Goal: Transaction & Acquisition: Register for event/course

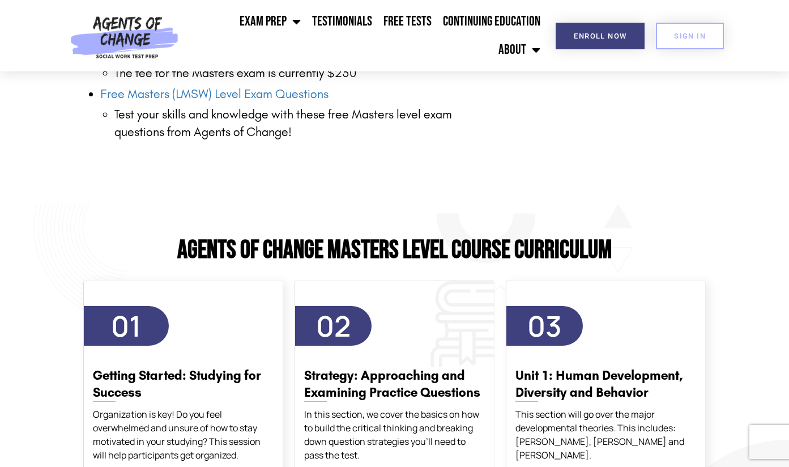
scroll to position [1924, 0]
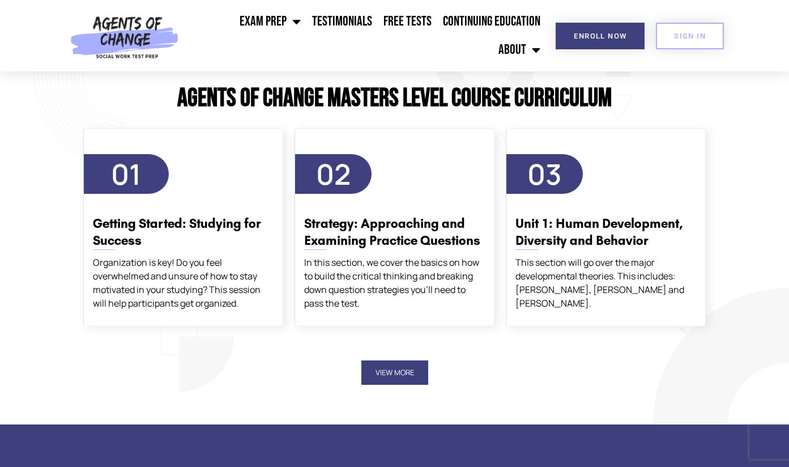
click at [381, 371] on button "View More" at bounding box center [394, 372] width 67 height 24
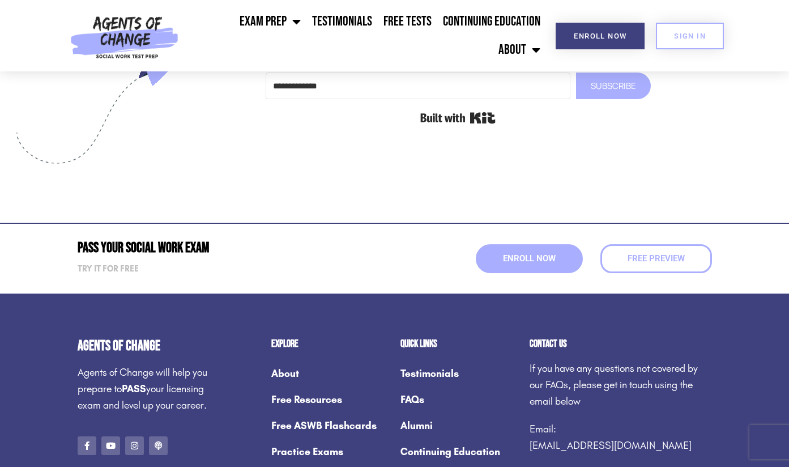
scroll to position [4461, 0]
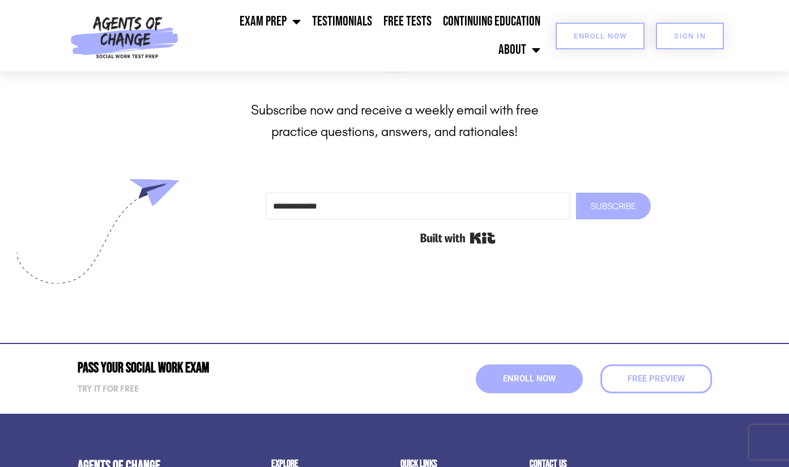
click at [606, 43] on link "Enroll Now" at bounding box center [599, 36] width 89 height 27
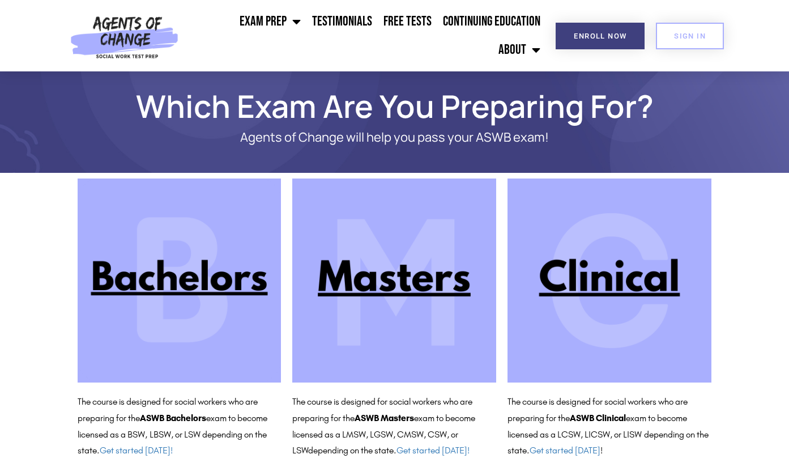
scroll to position [33, 0]
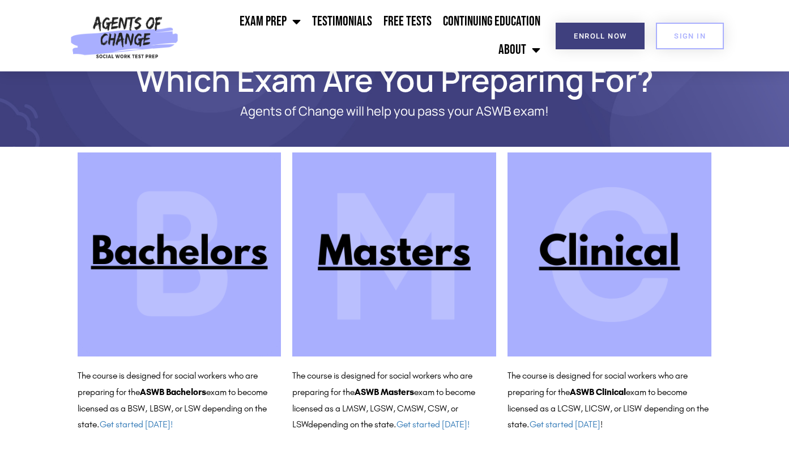
click at [398, 242] on img at bounding box center [394, 254] width 204 height 204
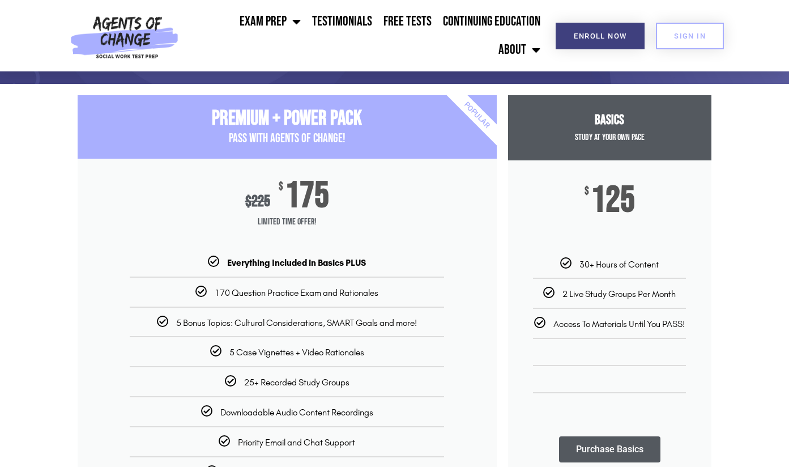
scroll to position [149, 0]
